Goal: Information Seeking & Learning: Learn about a topic

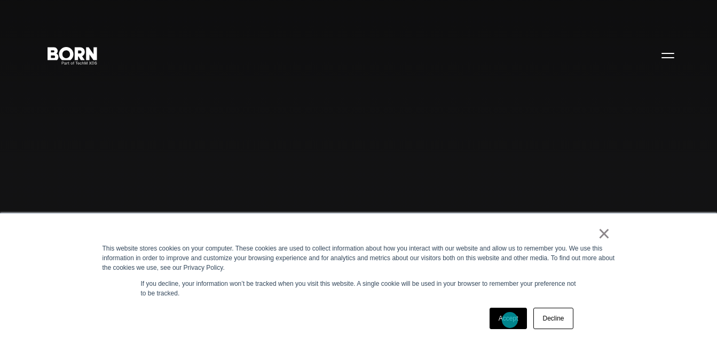
click at [510, 320] on link "Accept" at bounding box center [509, 317] width 38 height 21
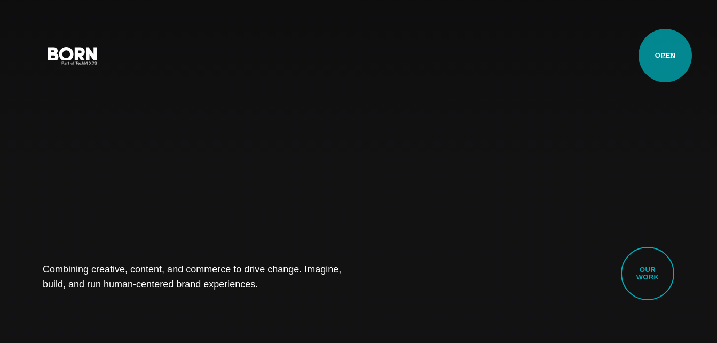
click at [665, 56] on button "Primary Menu" at bounding box center [668, 55] width 26 height 22
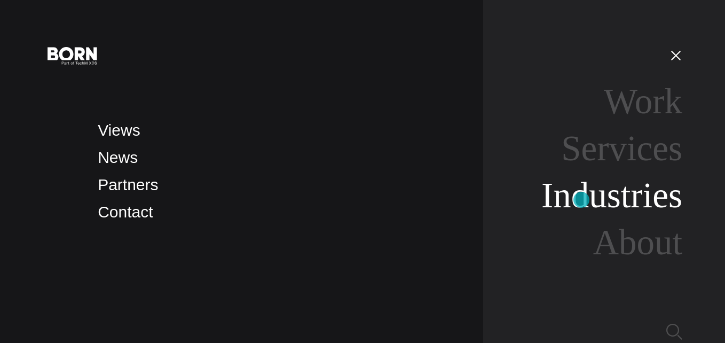
click at [581, 200] on link "Industries" at bounding box center [611, 195] width 141 height 40
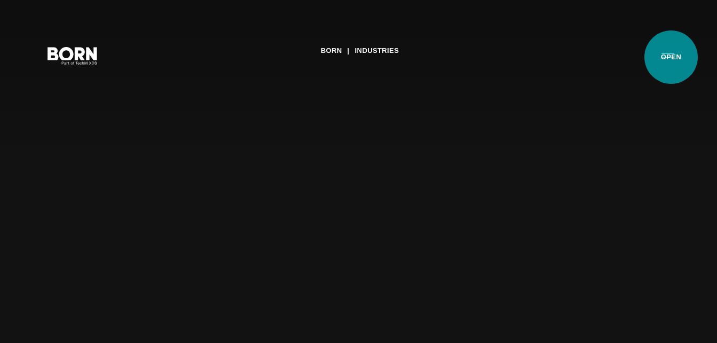
click at [671, 57] on button "Primary Menu" at bounding box center [668, 55] width 26 height 22
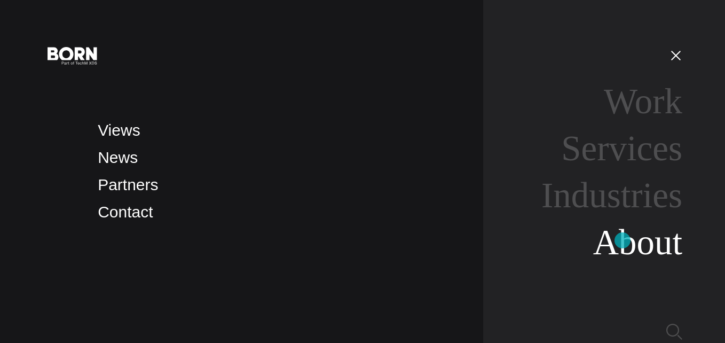
click at [622, 240] on link "About" at bounding box center [637, 242] width 89 height 40
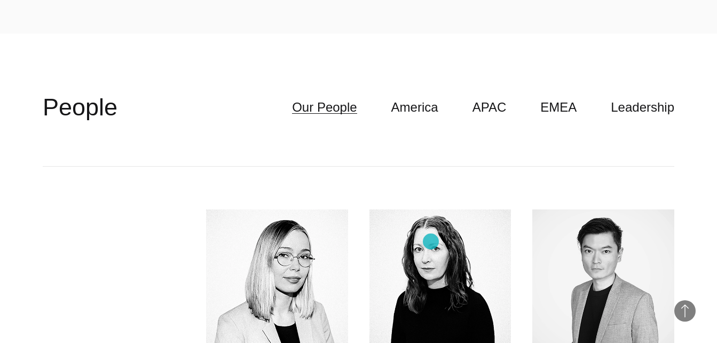
scroll to position [2598, 0]
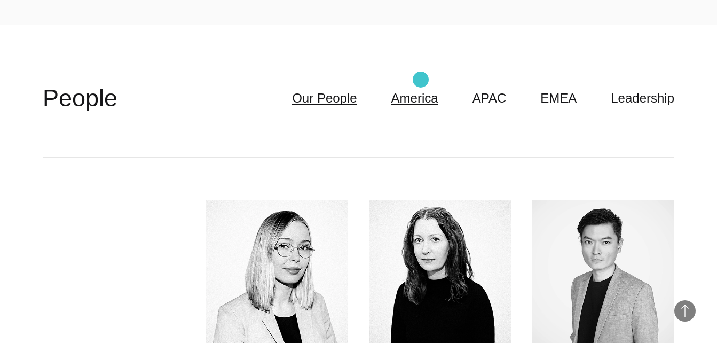
click at [421, 88] on link "America" at bounding box center [414, 98] width 47 height 20
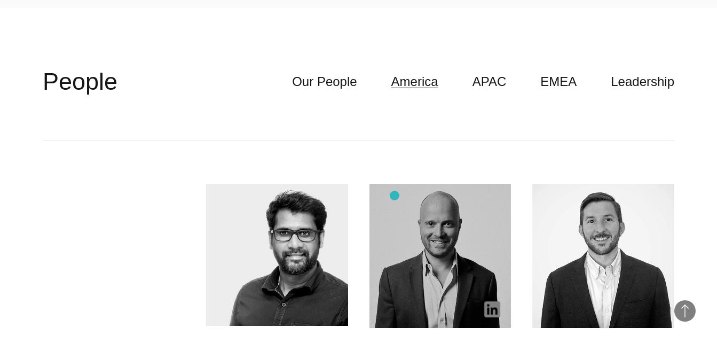
scroll to position [2599, 0]
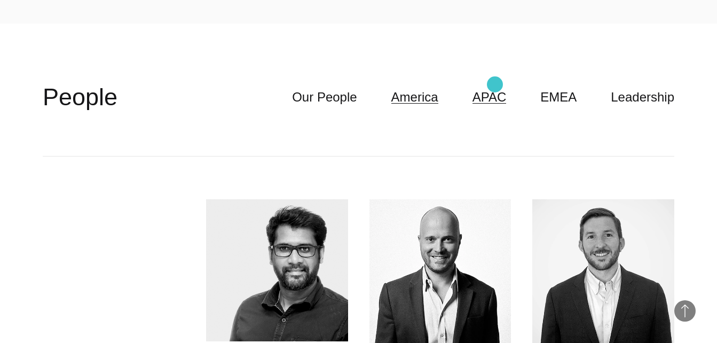
click at [495, 87] on link "APAC" at bounding box center [489, 97] width 34 height 20
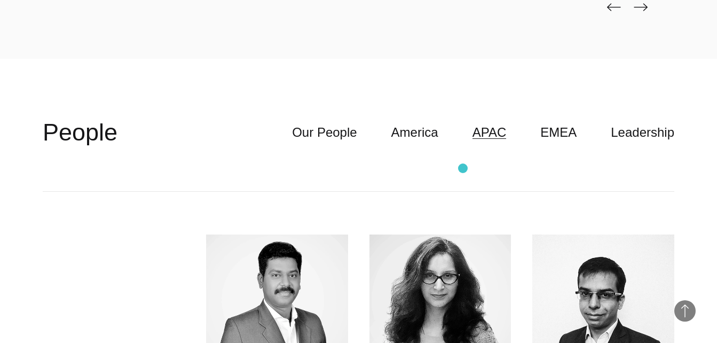
scroll to position [2562, 0]
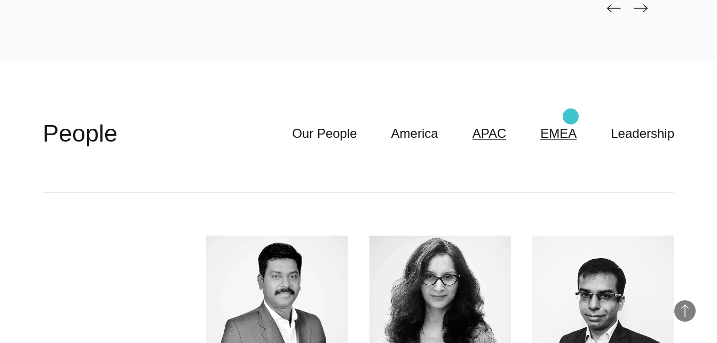
click at [571, 123] on link "EMEA" at bounding box center [558, 133] width 36 height 20
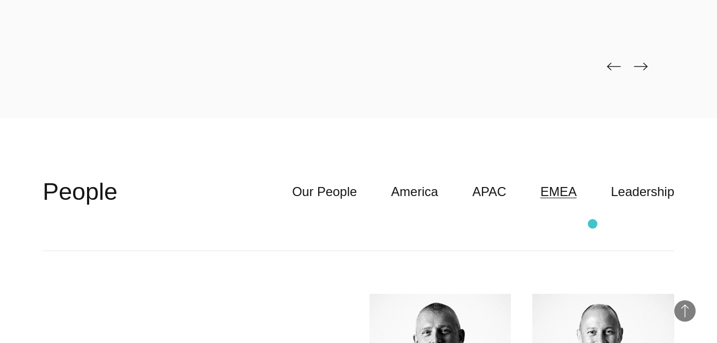
scroll to position [2528, 0]
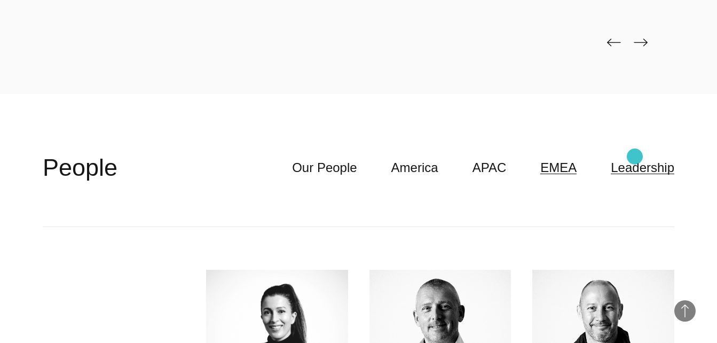
click at [635, 157] on link "Leadership" at bounding box center [643, 167] width 64 height 20
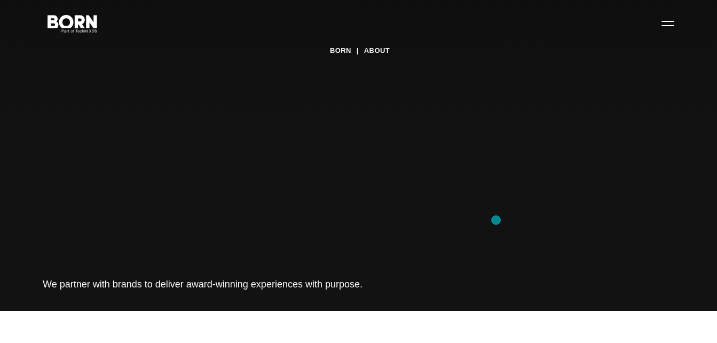
scroll to position [0, 0]
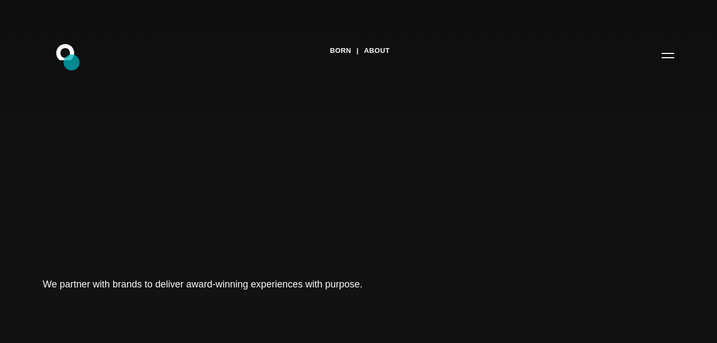
click at [72, 62] on icon ".st0{display:none;} .st1{display:inline;} .st2{font-family:'HelveticaNeue-Mediu…" at bounding box center [72, 55] width 68 height 28
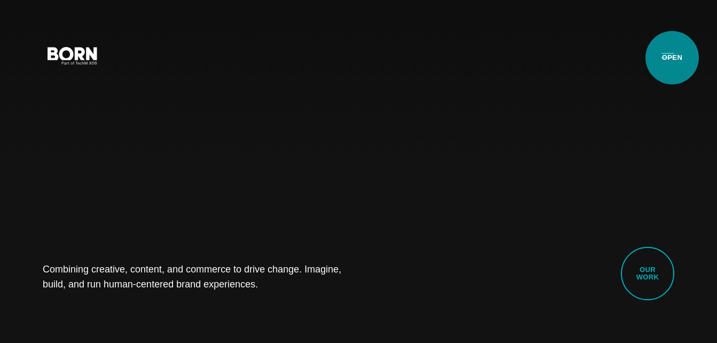
click at [672, 58] on button "Primary Menu" at bounding box center [668, 55] width 26 height 22
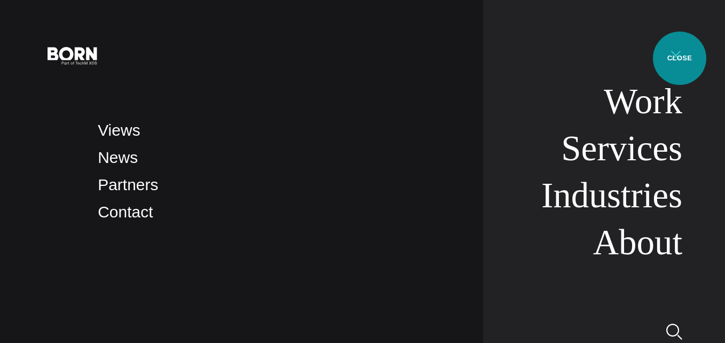
click at [680, 58] on button "Primary Menu" at bounding box center [676, 55] width 26 height 22
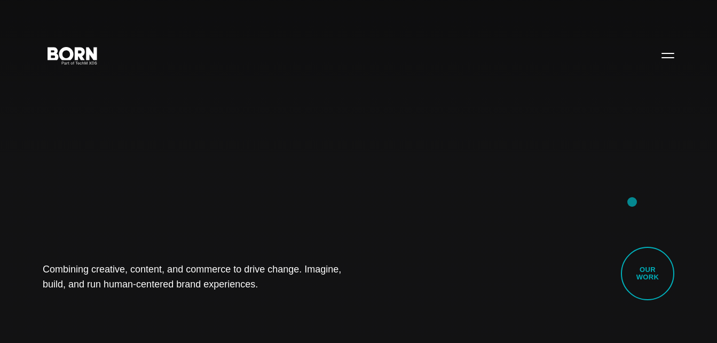
click at [632, 202] on div "Combining creative, content, and commerce to drive change. Imagine, build, and …" at bounding box center [358, 171] width 717 height 343
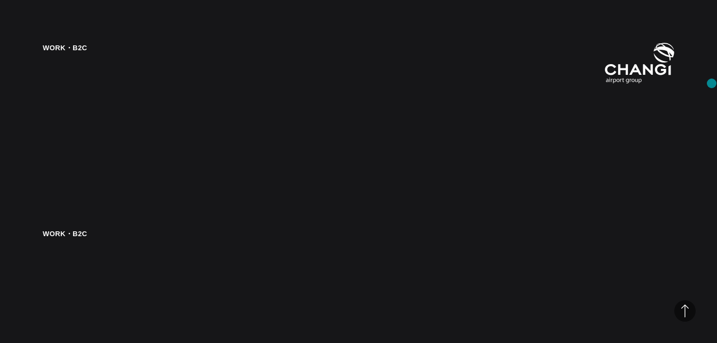
scroll to position [1528, 0]
click at [663, 80] on img at bounding box center [639, 63] width 69 height 41
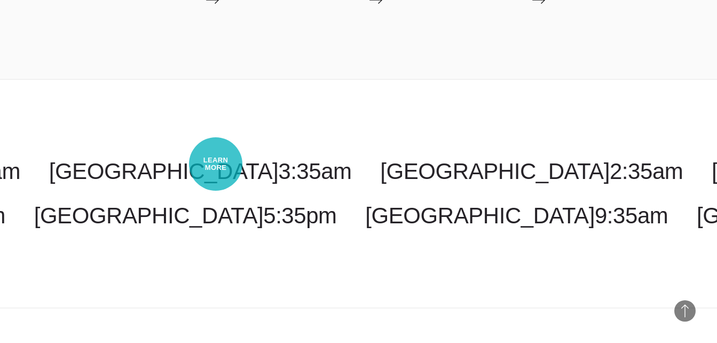
scroll to position [2600, 0]
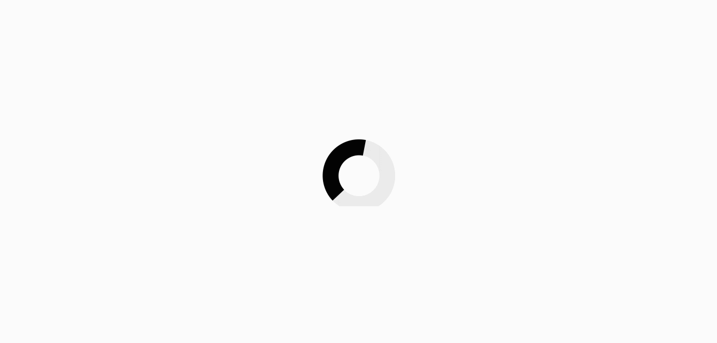
scroll to position [371, 0]
